Goal: Transaction & Acquisition: Register for event/course

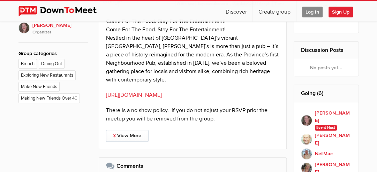
scroll to position [336, 0]
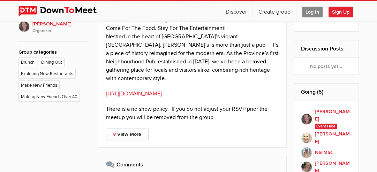
click at [143, 90] on link "[URL][DOMAIN_NAME]" at bounding box center [134, 93] width 56 height 7
click at [314, 12] on span "Log In" at bounding box center [312, 12] width 21 height 11
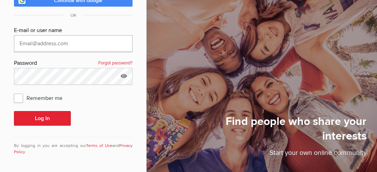
type input "[EMAIL_ADDRESS][DOMAIN_NAME]"
click at [24, 98] on span "Remember me" at bounding box center [41, 98] width 55 height 13
click at [14, 92] on input "Remember me" at bounding box center [14, 91] width 0 height 0
checkbox input "true"
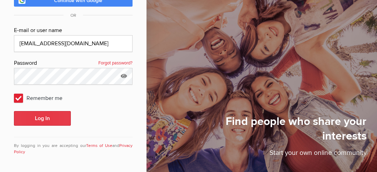
click at [55, 117] on button "Log In" at bounding box center [42, 118] width 57 height 15
click at [126, 73] on icon at bounding box center [124, 76] width 10 height 16
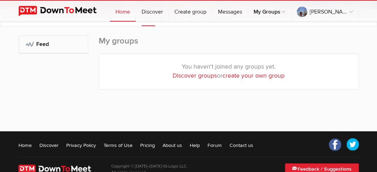
scroll to position [99, 0]
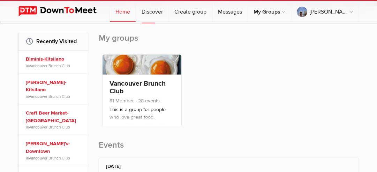
click at [66, 58] on link "Biminis-Kitsilano" at bounding box center [54, 59] width 57 height 8
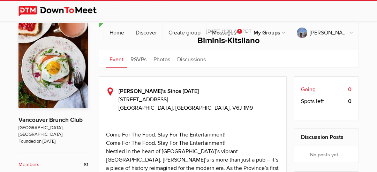
scroll to position [118, 0]
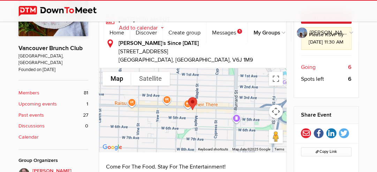
click at [311, 72] on span "Going" at bounding box center [308, 67] width 15 height 8
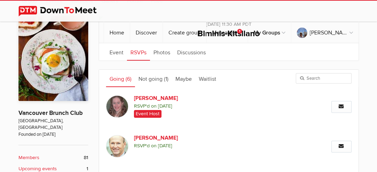
scroll to position [124, 0]
click at [156, 84] on link "Not going (1)" at bounding box center [153, 78] width 37 height 17
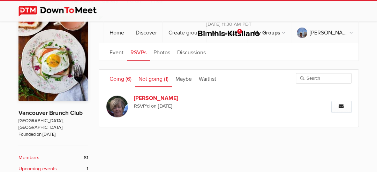
click at [118, 80] on link "Going (6)" at bounding box center [120, 78] width 29 height 17
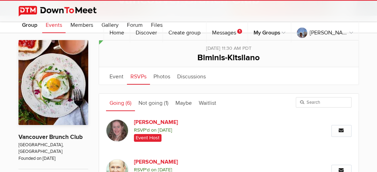
scroll to position [99, 0]
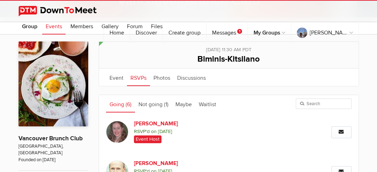
click at [125, 106] on link "Going (6)" at bounding box center [120, 103] width 29 height 17
click at [119, 105] on link "Going (6)" at bounding box center [120, 103] width 29 height 17
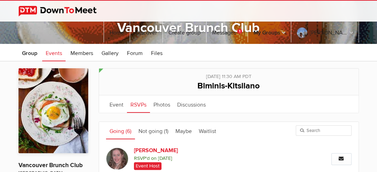
scroll to position [72, 0]
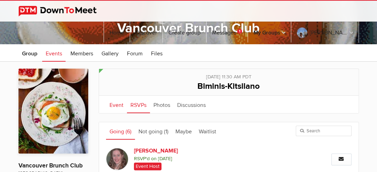
click at [117, 105] on link "Event" at bounding box center [116, 104] width 21 height 17
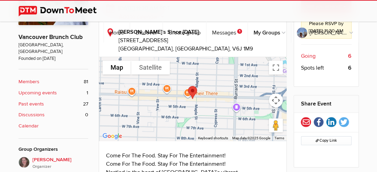
scroll to position [207, 0]
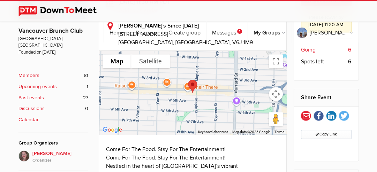
click at [56, 83] on b "Upcoming events" at bounding box center [37, 87] width 38 height 8
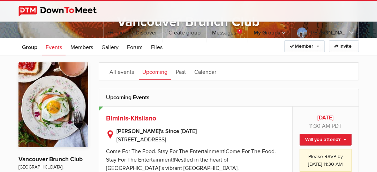
scroll to position [78, 0]
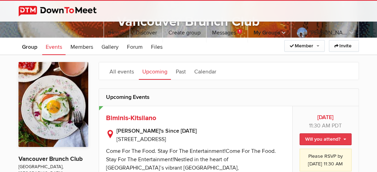
click at [320, 139] on link "Will you attend?" at bounding box center [326, 140] width 52 height 12
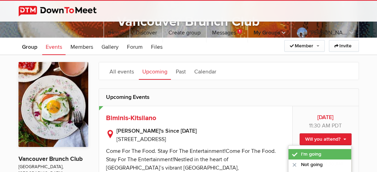
click at [315, 157] on link "I'm going" at bounding box center [320, 154] width 63 height 10
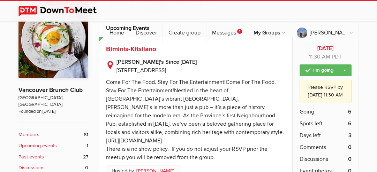
scroll to position [151, 0]
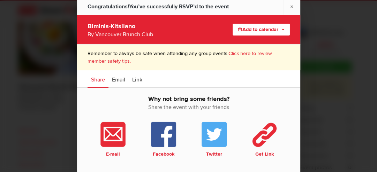
click at [261, 31] on button "Add to calendar" at bounding box center [261, 30] width 57 height 12
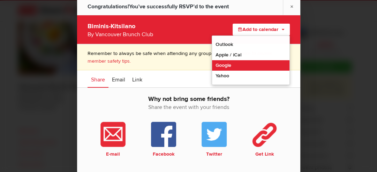
click at [228, 67] on link "Google" at bounding box center [250, 65] width 77 height 10
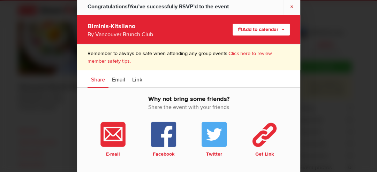
click at [293, 7] on link "×" at bounding box center [291, 6] width 17 height 17
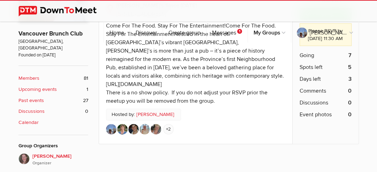
scroll to position [204, 0]
click at [168, 124] on link "+2" at bounding box center [168, 129] width 10 height 10
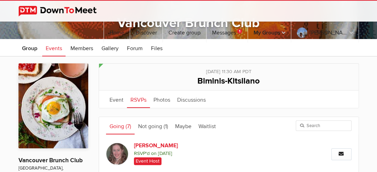
scroll to position [93, 0]
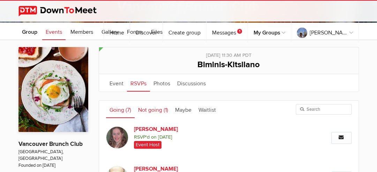
click at [149, 110] on link "Not going (1)" at bounding box center [153, 109] width 37 height 17
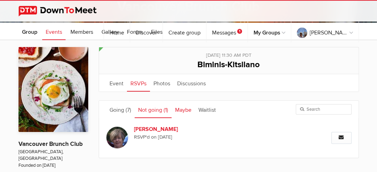
click at [184, 111] on link "Maybe" at bounding box center [183, 109] width 23 height 17
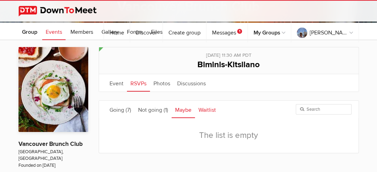
click at [209, 110] on link "Waitlist" at bounding box center [207, 109] width 24 height 17
click at [121, 112] on link "Going (7)" at bounding box center [120, 109] width 29 height 17
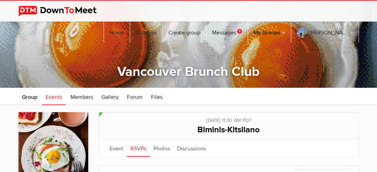
scroll to position [24, 0]
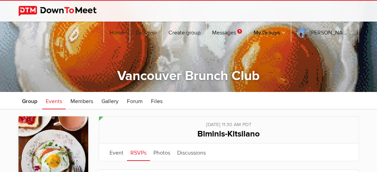
click at [221, 135] on span "Biminis-Kitsilano" at bounding box center [229, 134] width 62 height 10
